Goal: Task Accomplishment & Management: Manage account settings

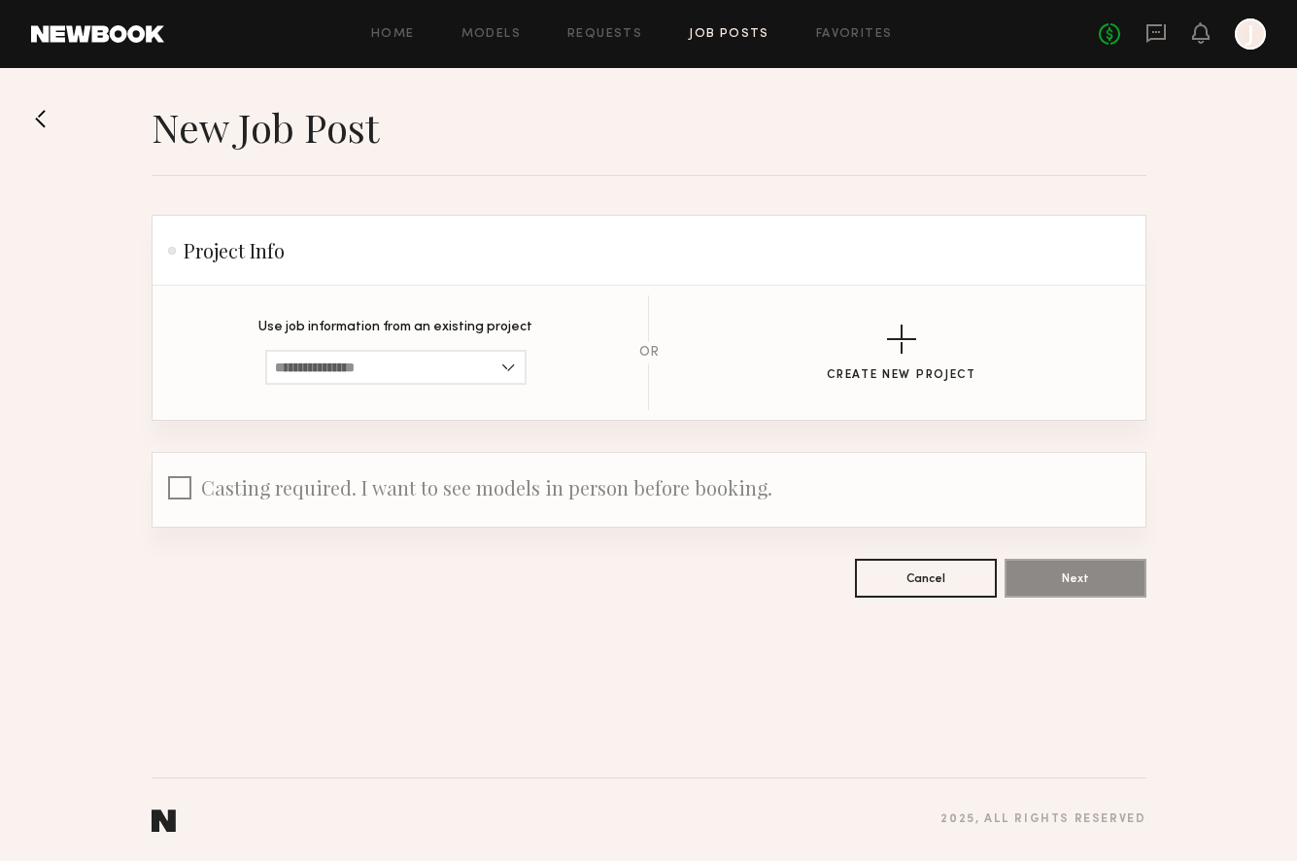
click at [512, 43] on div "Home Models Requests Job Posts Favorites Sign Out No fees up to $5,000 J" at bounding box center [715, 33] width 1102 height 31
click at [506, 33] on link "Models" at bounding box center [491, 34] width 59 height 13
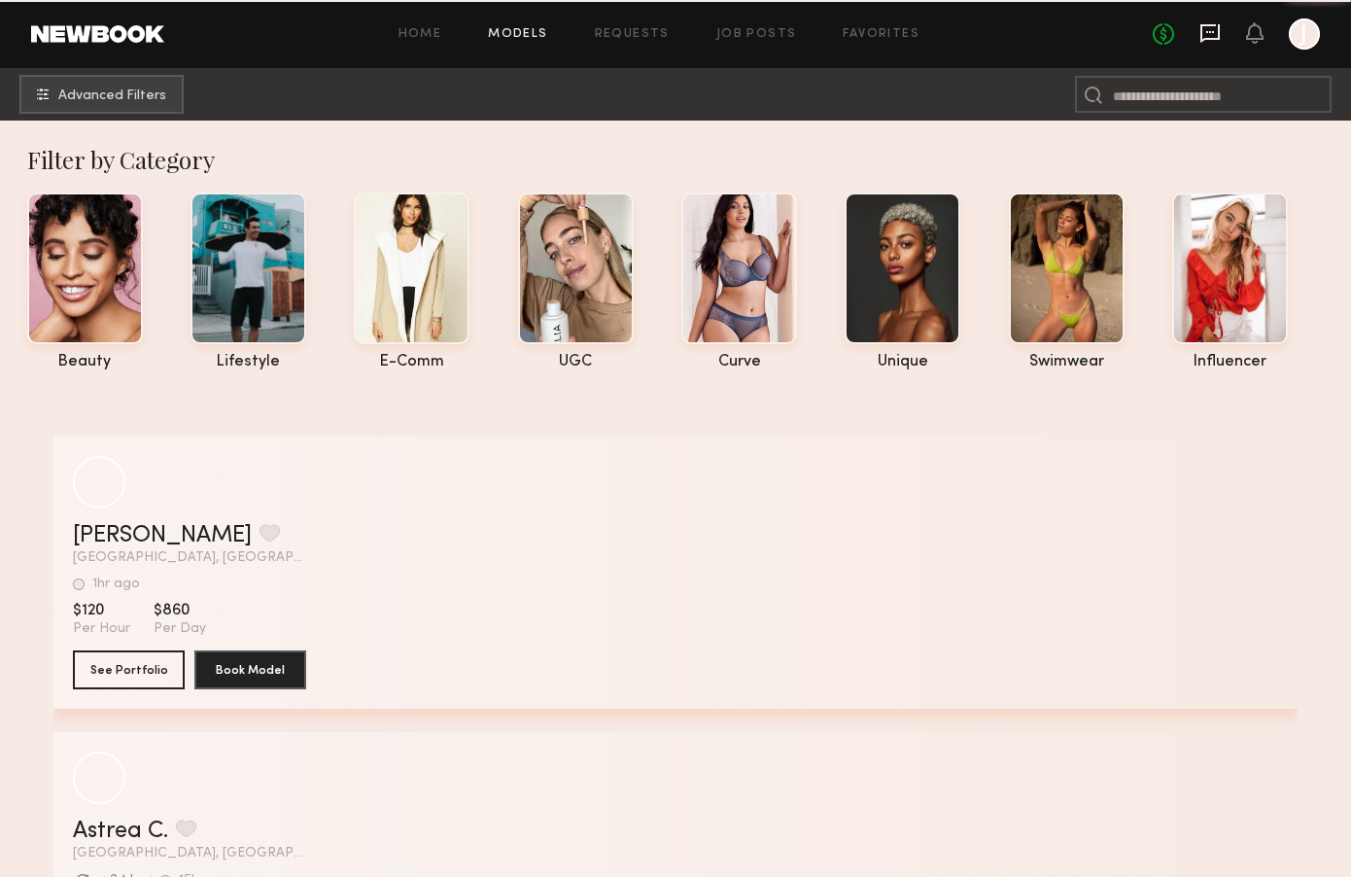
click at [983, 31] on icon at bounding box center [1210, 32] width 8 height 2
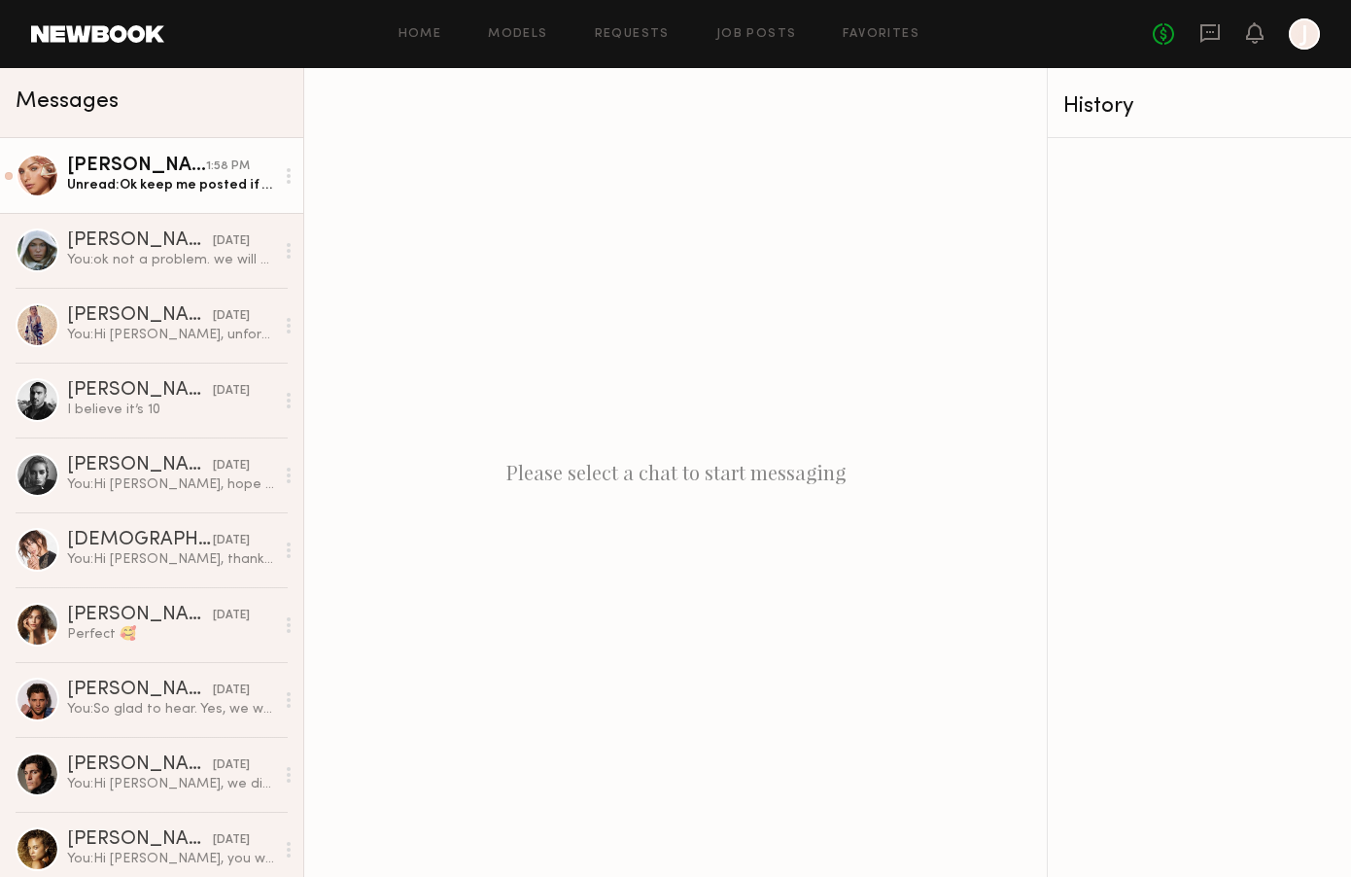
click at [144, 153] on link "[PERSON_NAME] 1:58 PM Unread: Ok keep me posted if anything changes please!" at bounding box center [151, 175] width 303 height 75
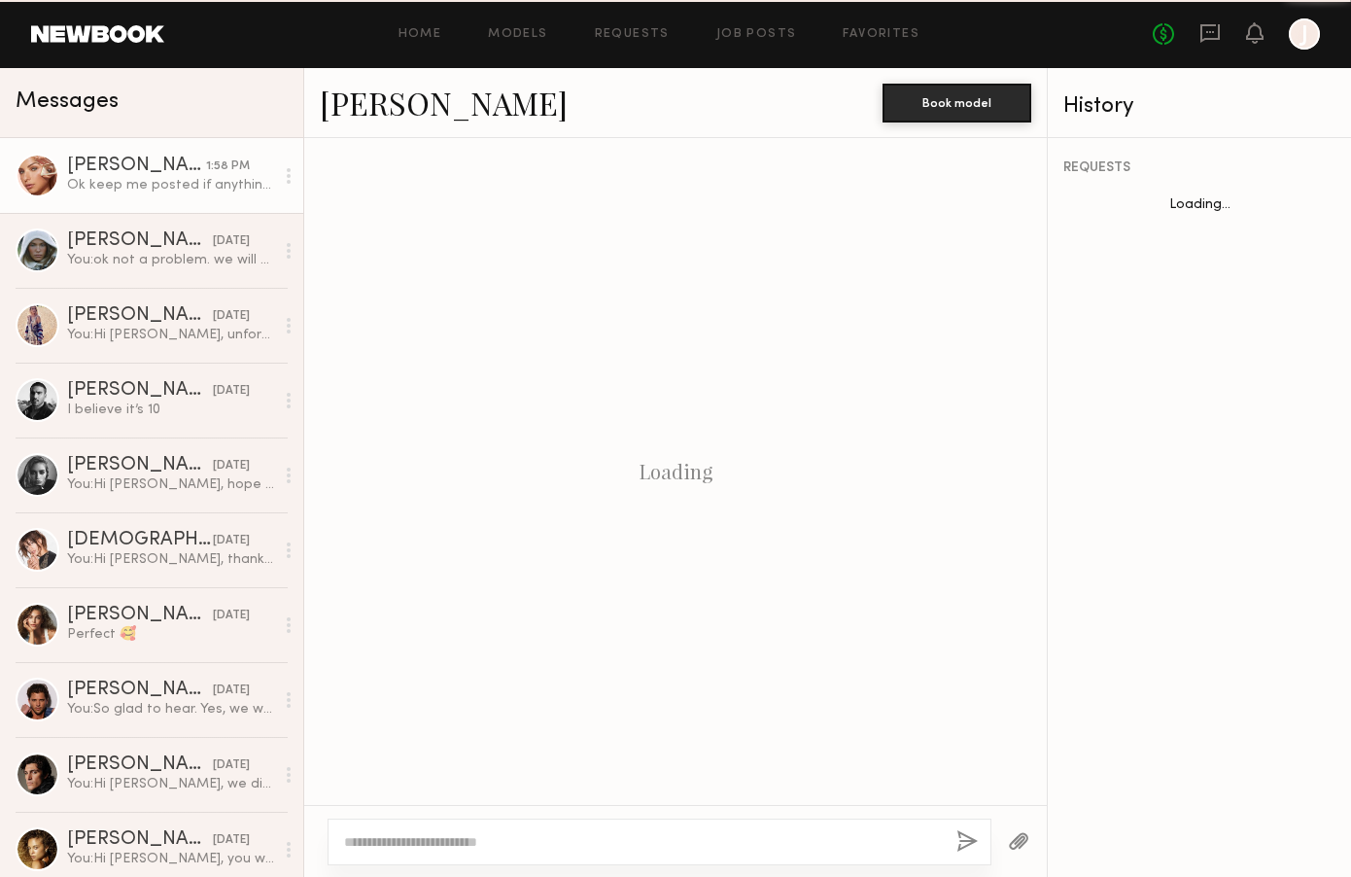
scroll to position [1411, 0]
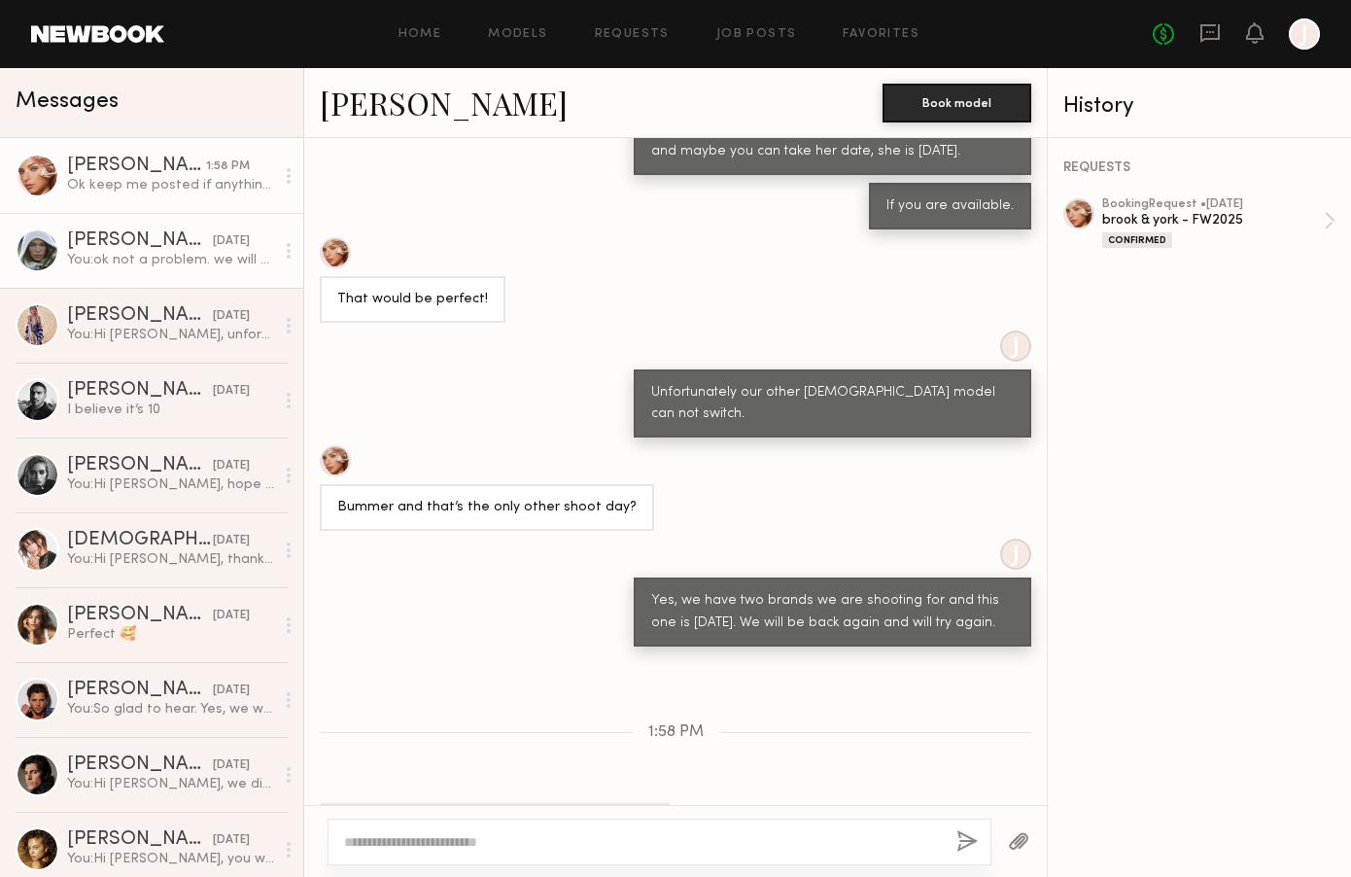
click at [165, 266] on div "You: ok not a problem. we will stick to our original date! I will be sending ou…" at bounding box center [170, 260] width 207 height 18
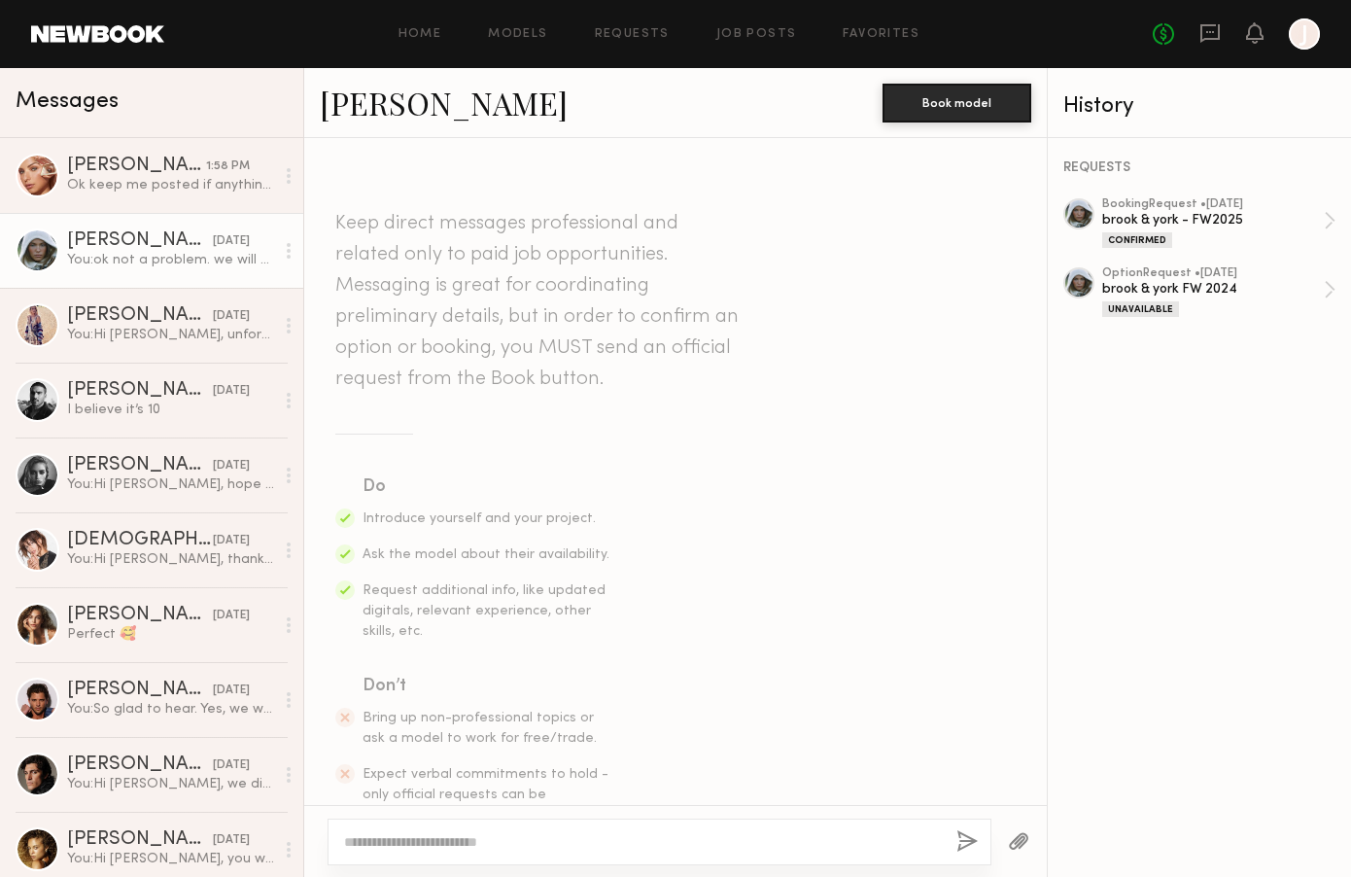
scroll to position [2771, 0]
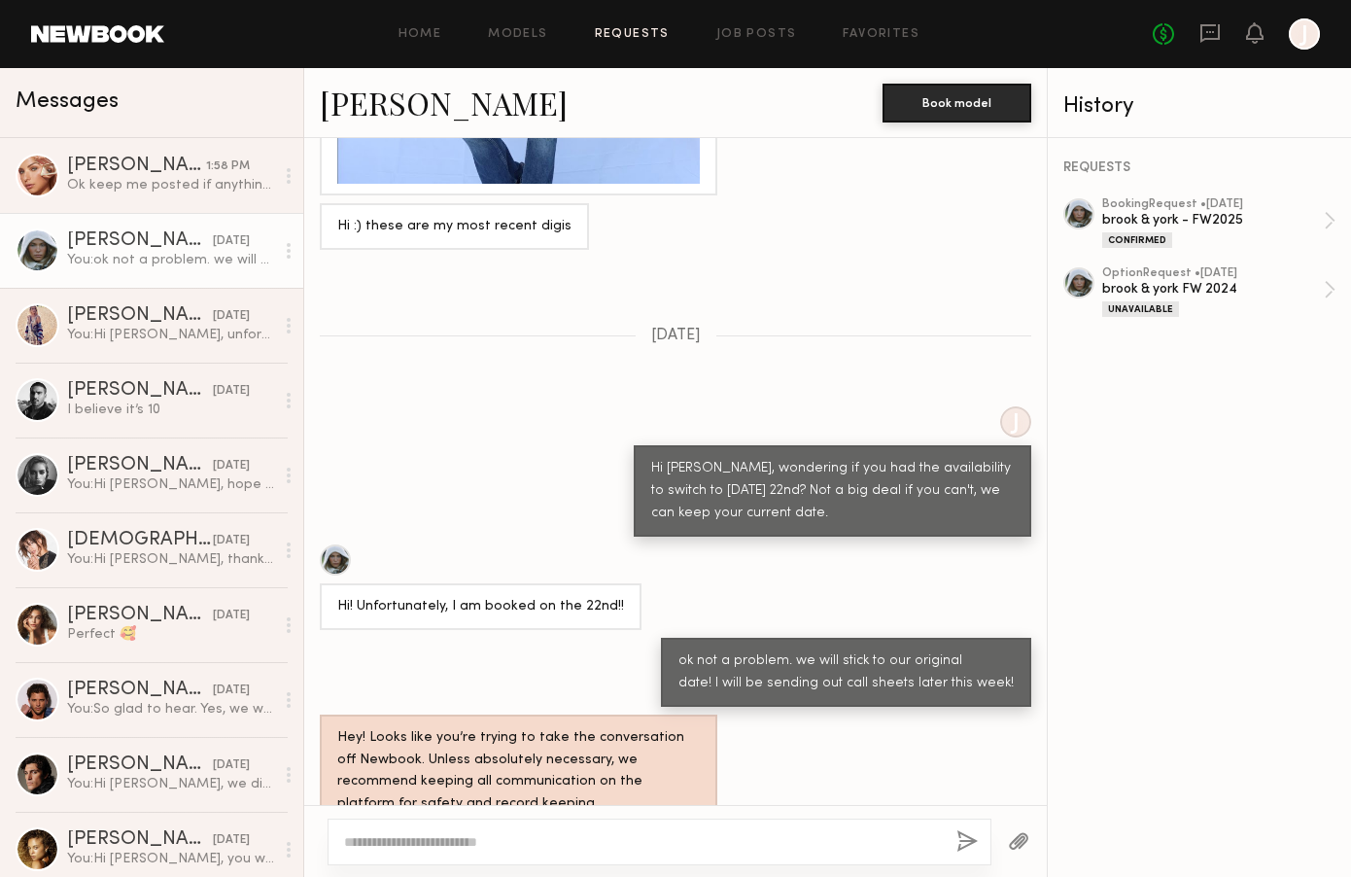
click at [648, 30] on link "Requests" at bounding box center [632, 34] width 75 height 13
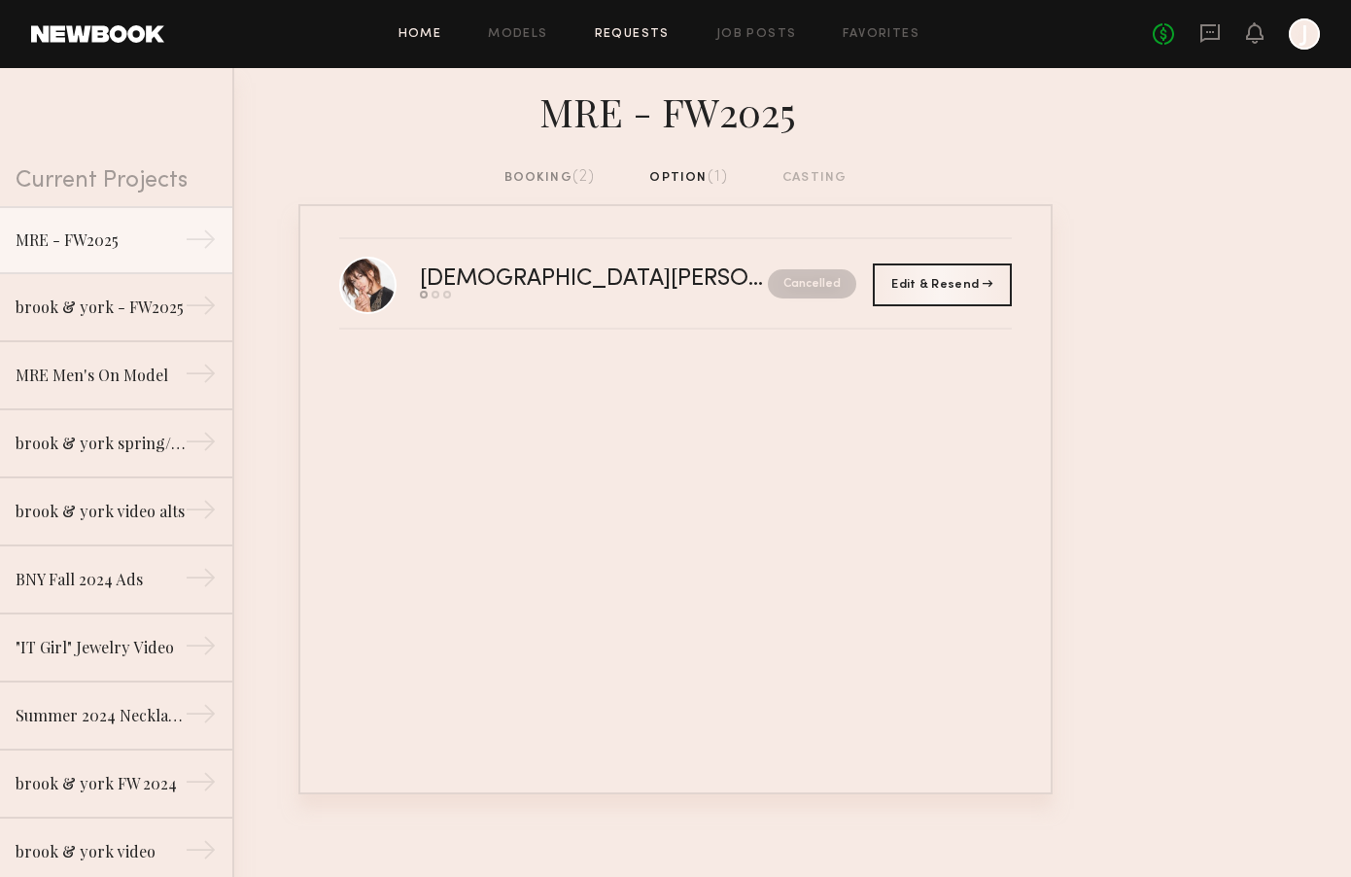
click at [421, 31] on link "Home" at bounding box center [420, 34] width 44 height 13
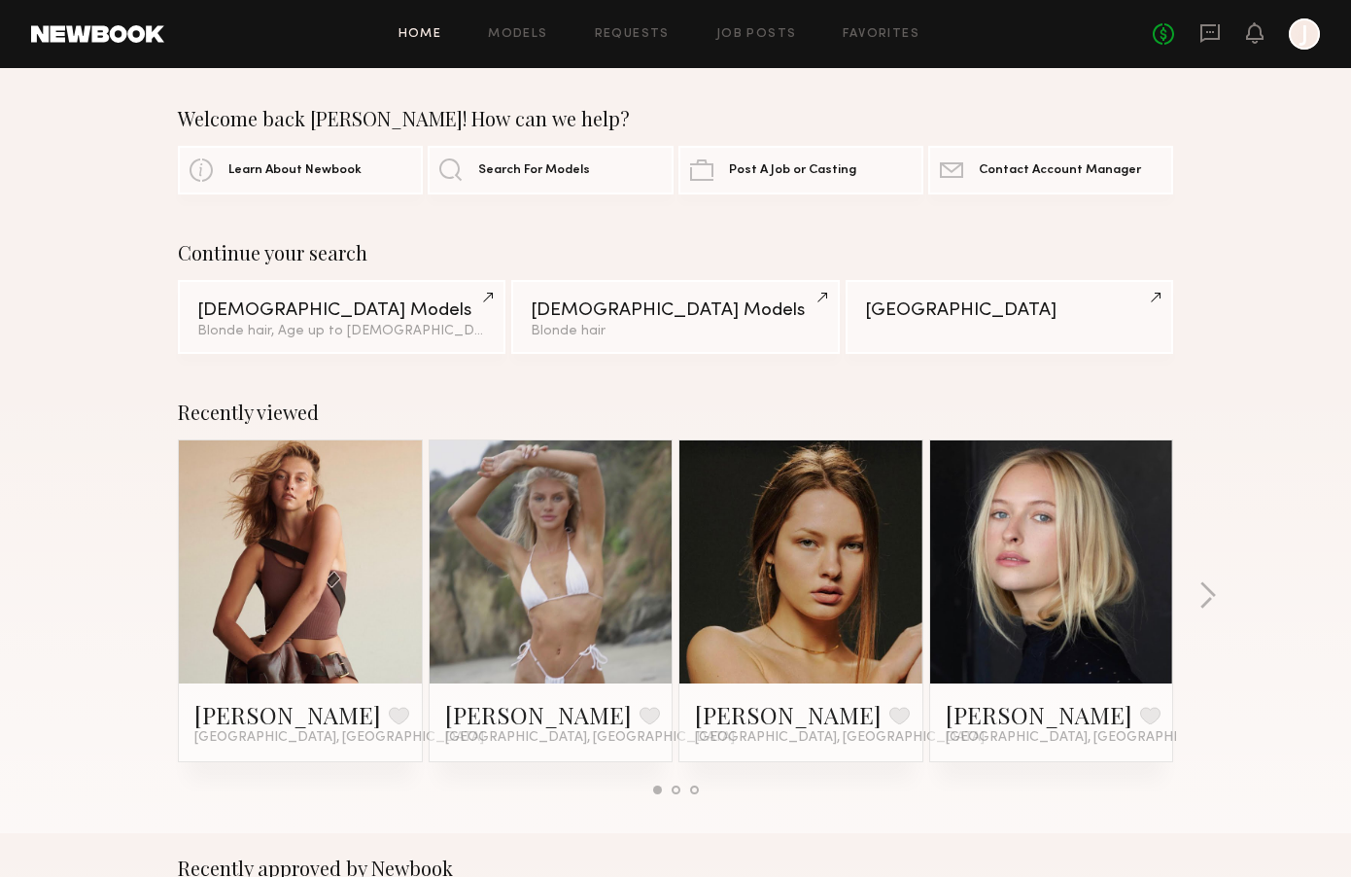
click at [520, 42] on div "Home Models Requests Job Posts Favorites Sign Out No fees up to $5,000 J" at bounding box center [742, 33] width 1156 height 31
click at [523, 28] on link "Models" at bounding box center [517, 34] width 59 height 13
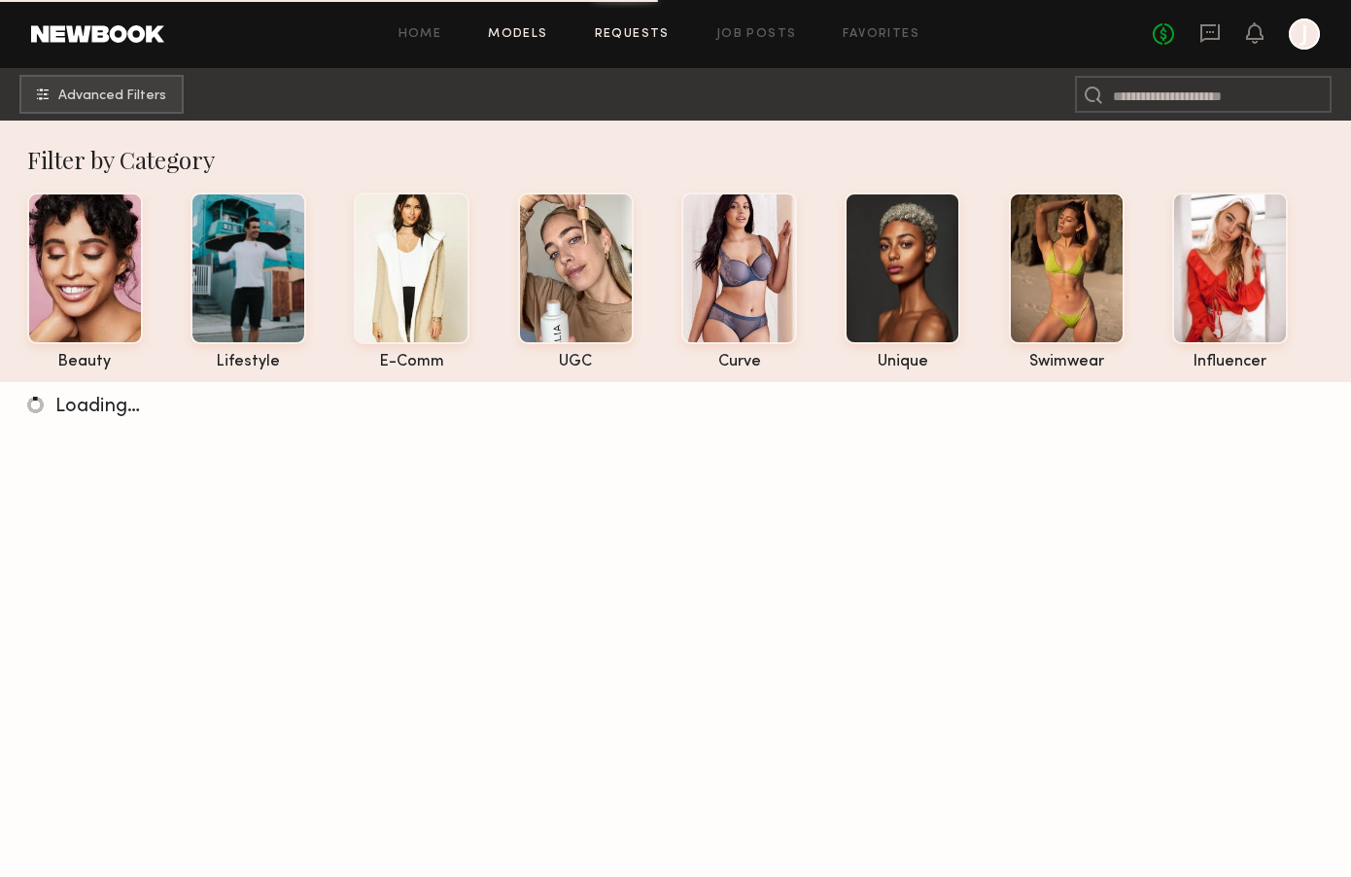
click at [624, 31] on link "Requests" at bounding box center [632, 34] width 75 height 13
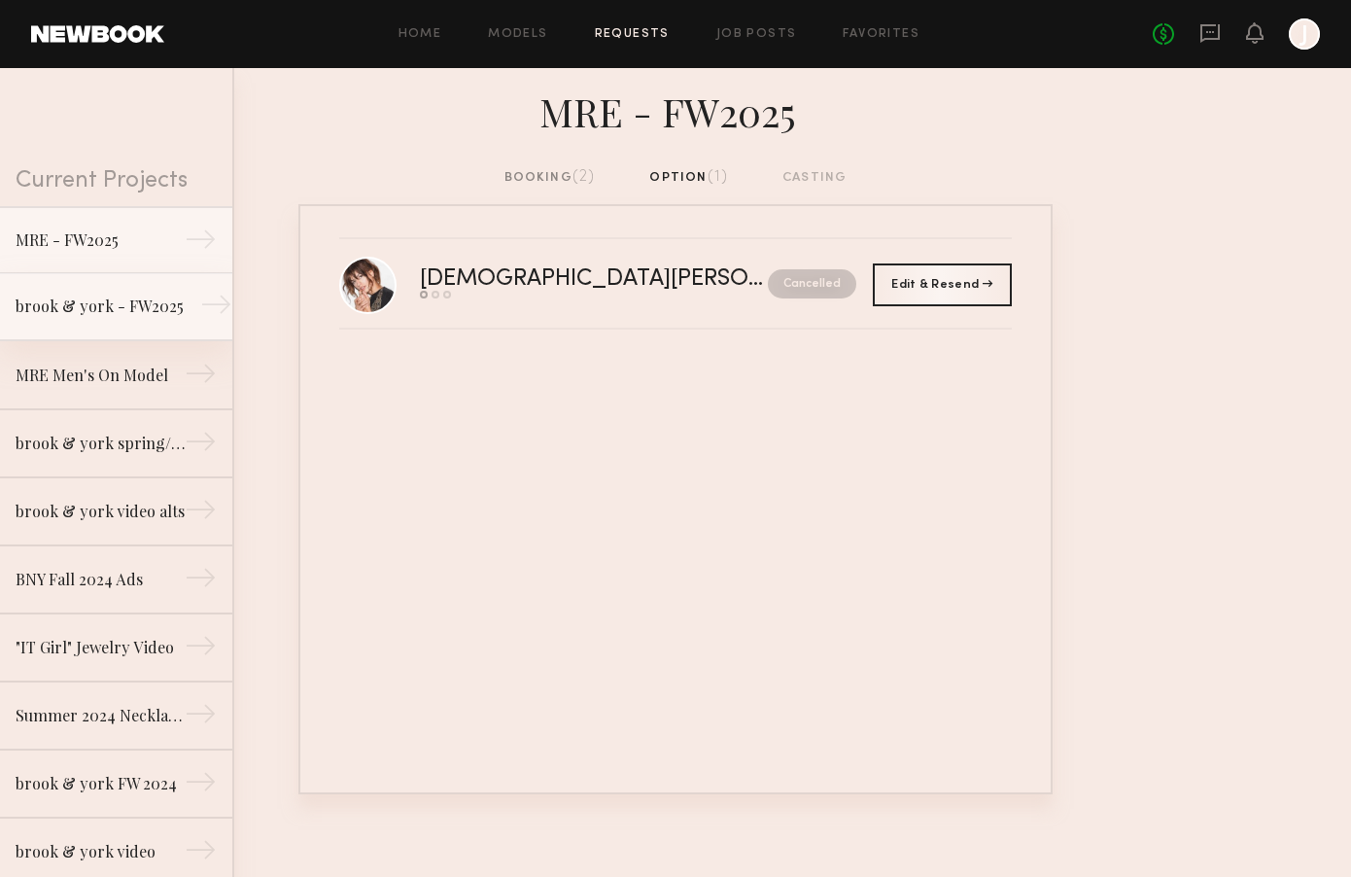
click at [152, 304] on div "brook & york - FW2025" at bounding box center [100, 305] width 169 height 23
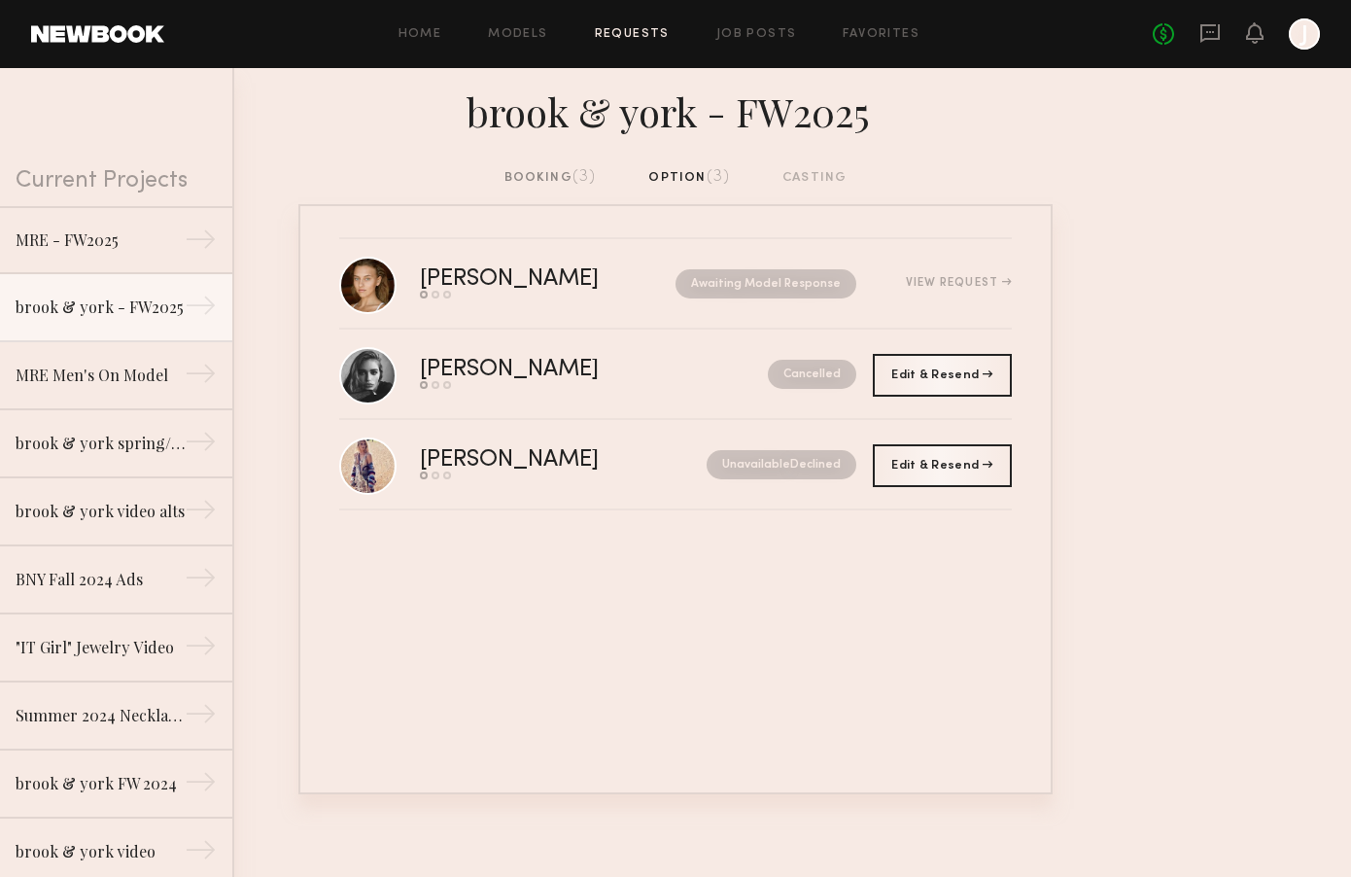
click at [547, 177] on div "booking (3)" at bounding box center [550, 177] width 92 height 21
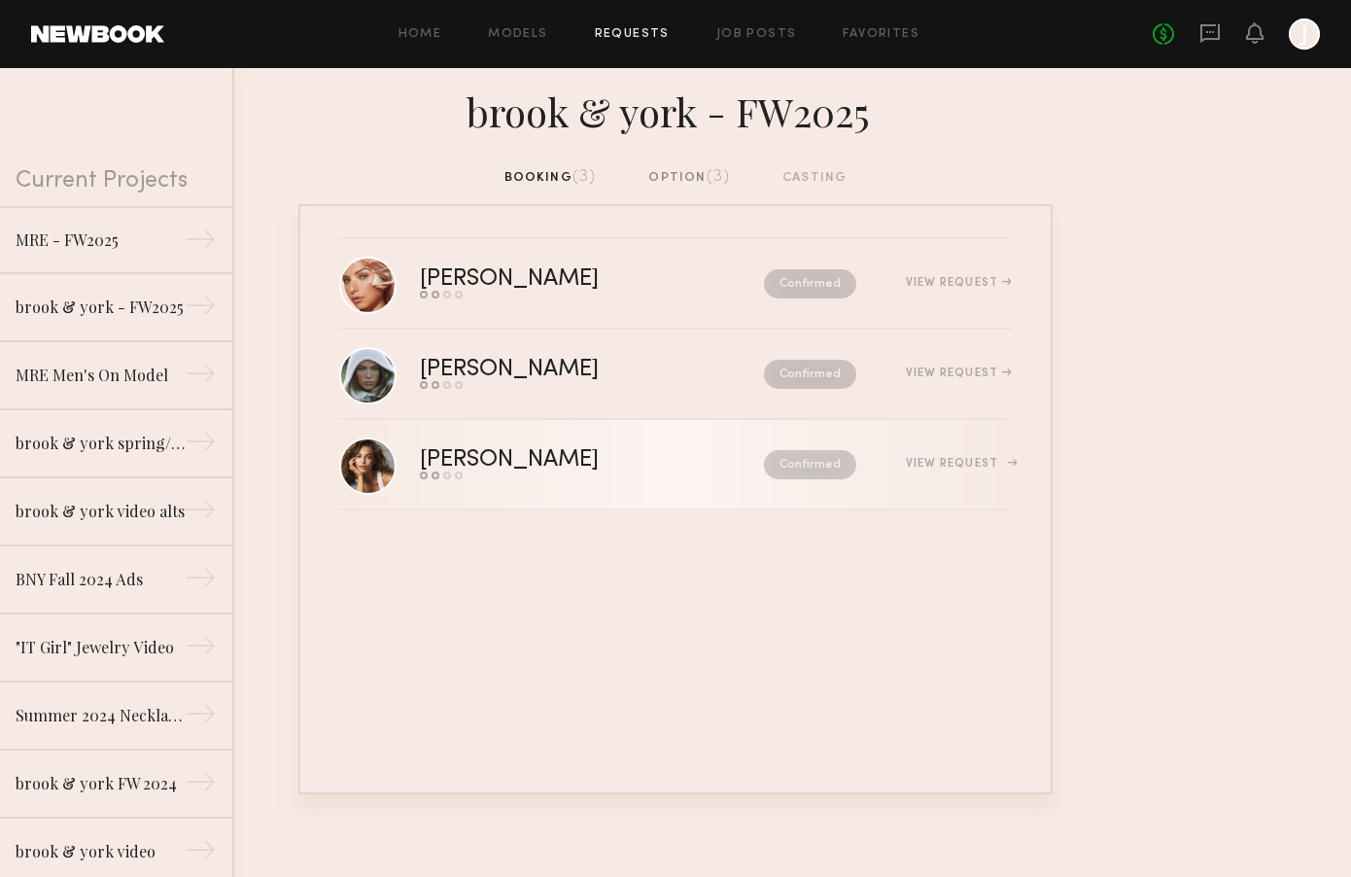
click at [495, 475] on div "Send request Model response Review hours worked Pay model" at bounding box center [550, 475] width 261 height 8
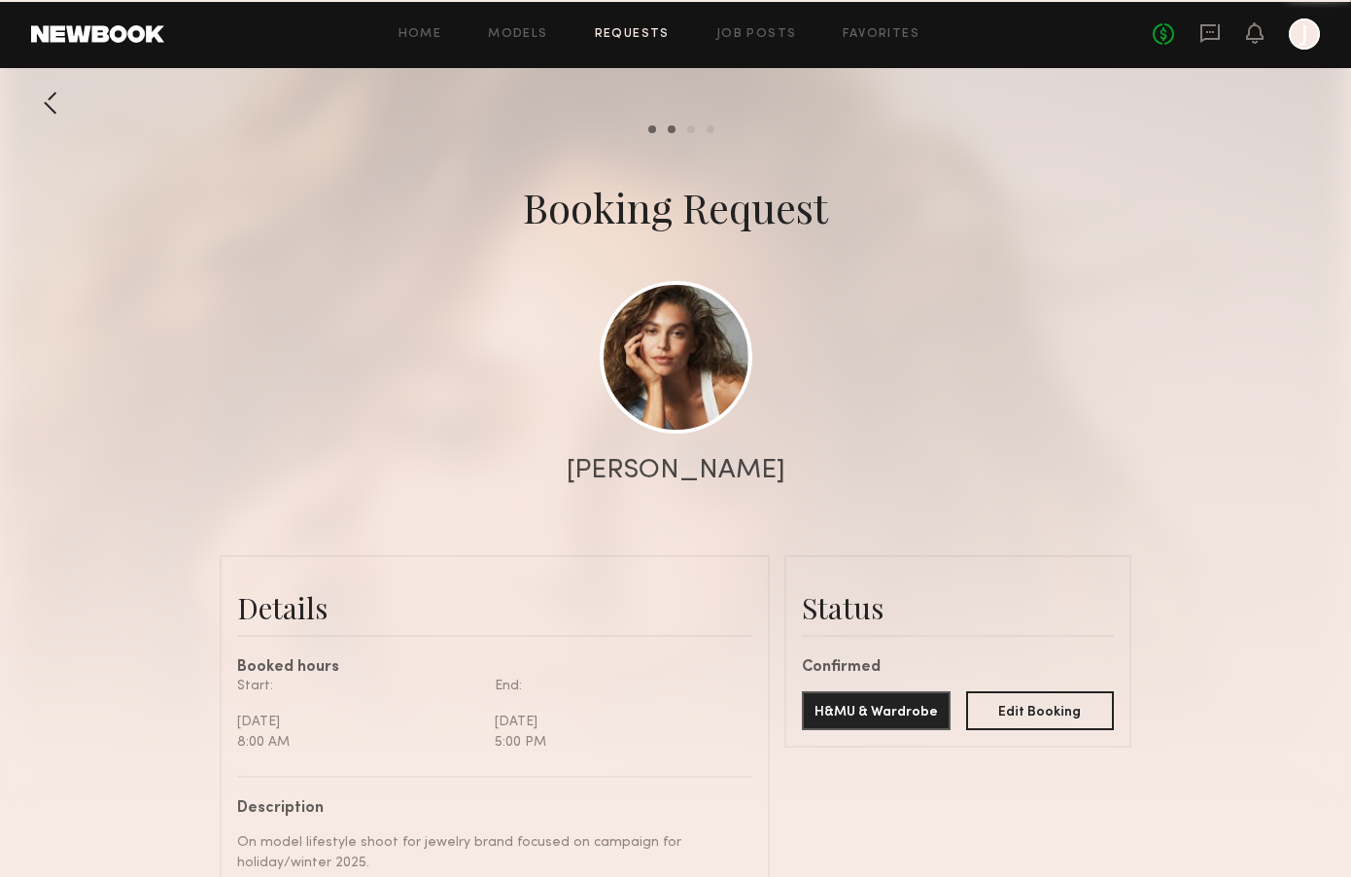
scroll to position [1520, 0]
